Goal: Task Accomplishment & Management: Complete application form

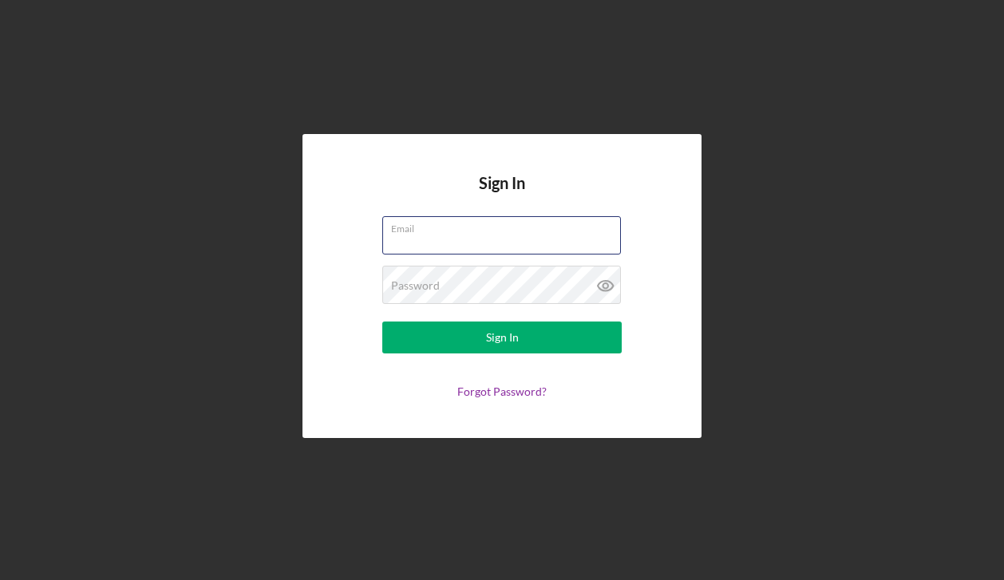
type input "[EMAIL_ADDRESS][DOMAIN_NAME]"
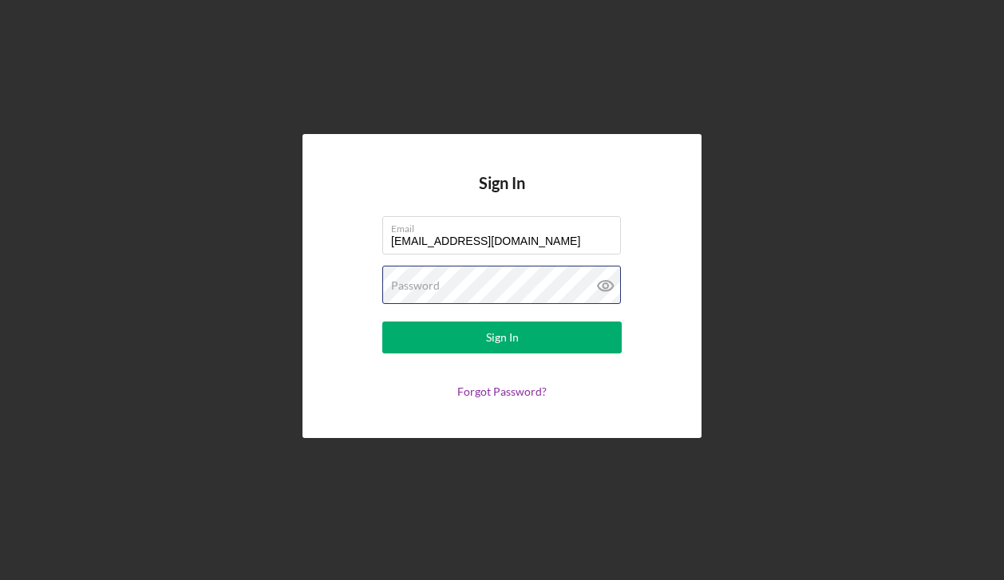
click at [502, 338] on button "Sign In" at bounding box center [501, 338] width 239 height 32
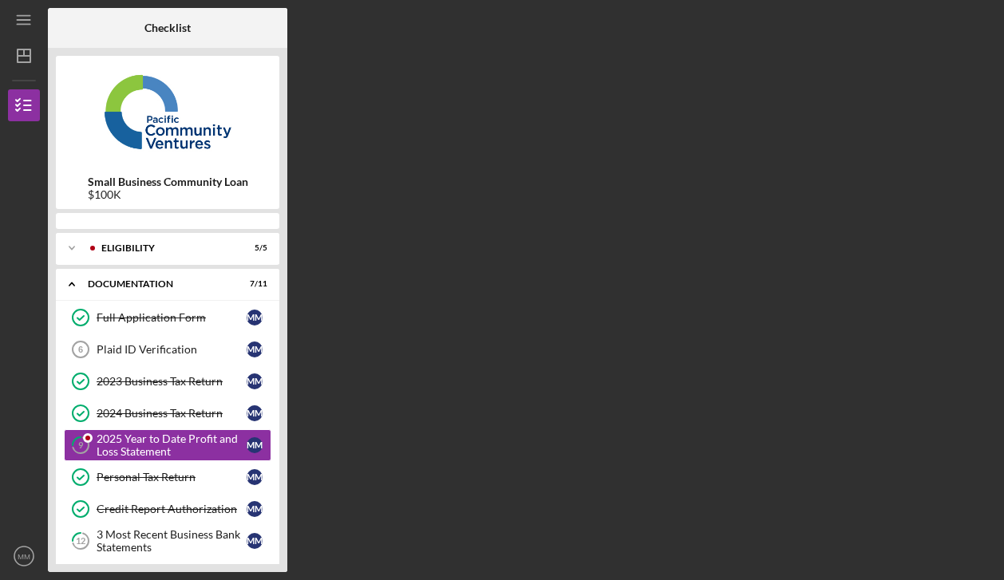
scroll to position [47, 0]
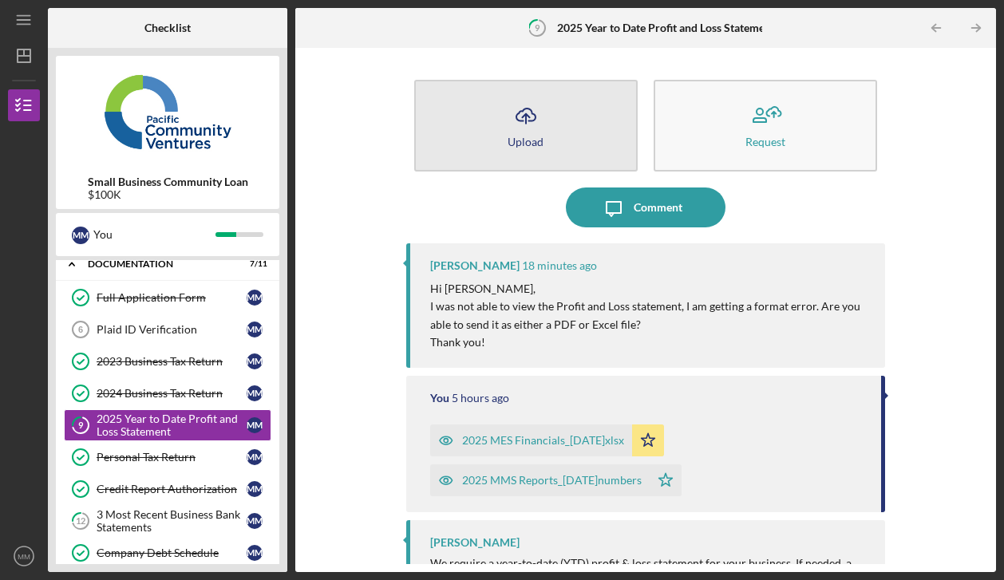
click at [566, 119] on button "Icon/Upload Upload" at bounding box center [525, 126] width 223 height 92
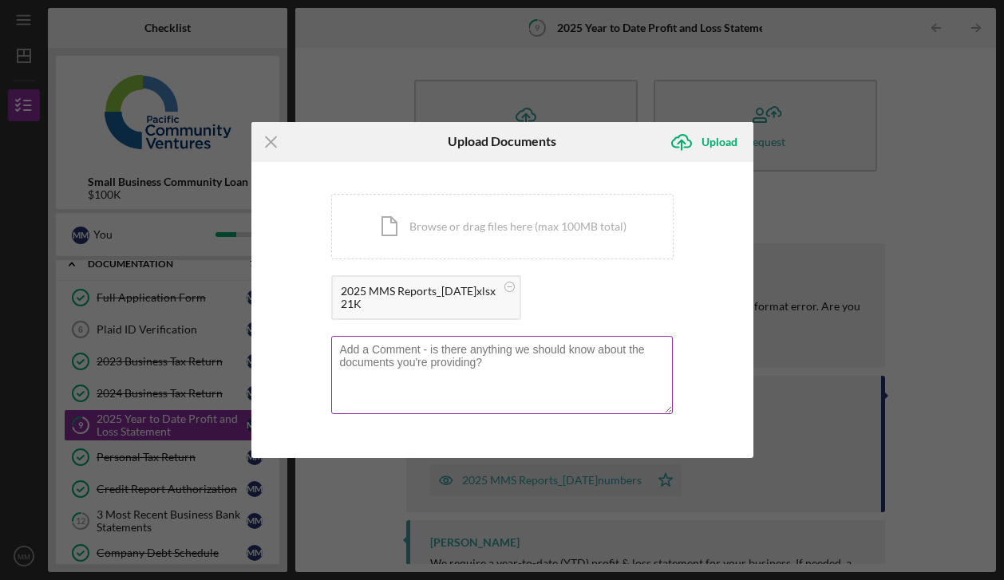
click at [474, 340] on div at bounding box center [502, 376] width 342 height 81
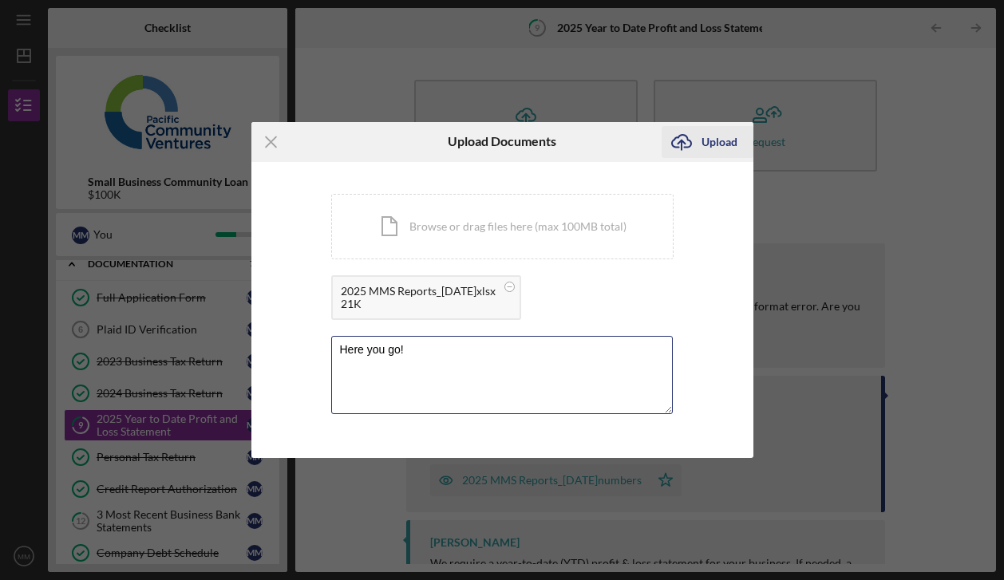
type textarea "Here you go!"
click at [717, 140] on div "Upload" at bounding box center [719, 142] width 36 height 32
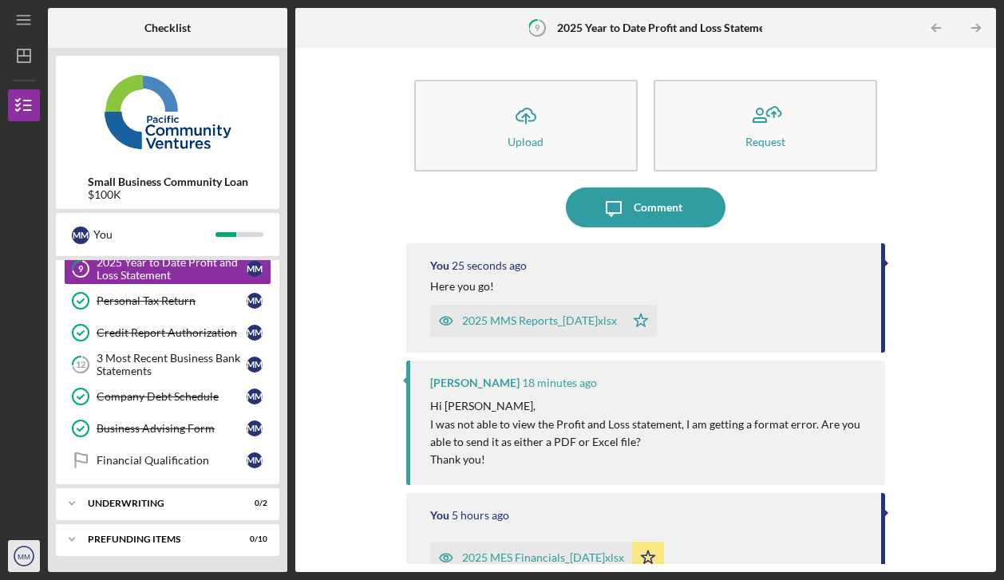
click at [23, 556] on text "MM" at bounding box center [24, 556] width 13 height 9
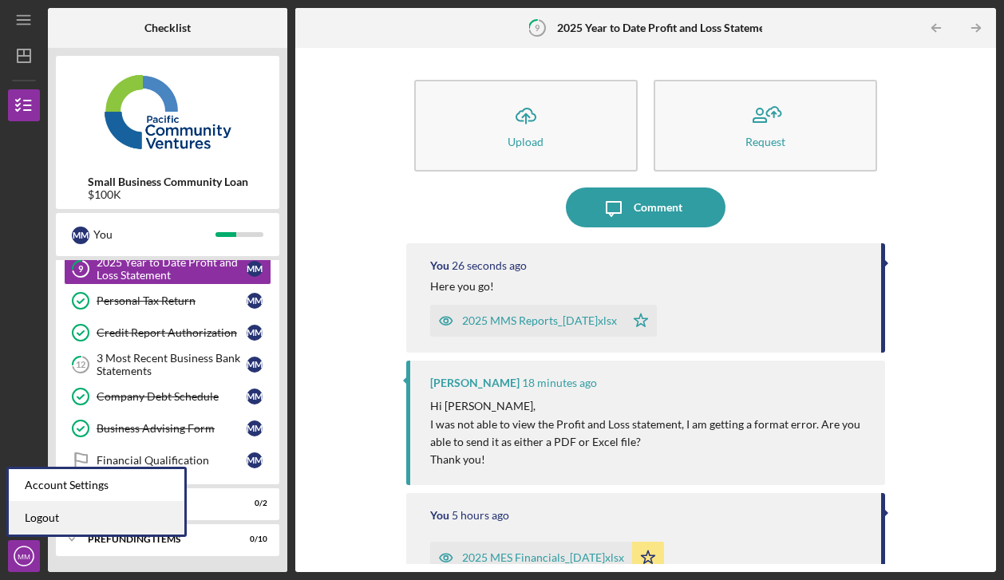
click at [26, 520] on link "Logout" at bounding box center [97, 518] width 176 height 33
